Goal: Find specific page/section: Find specific page/section

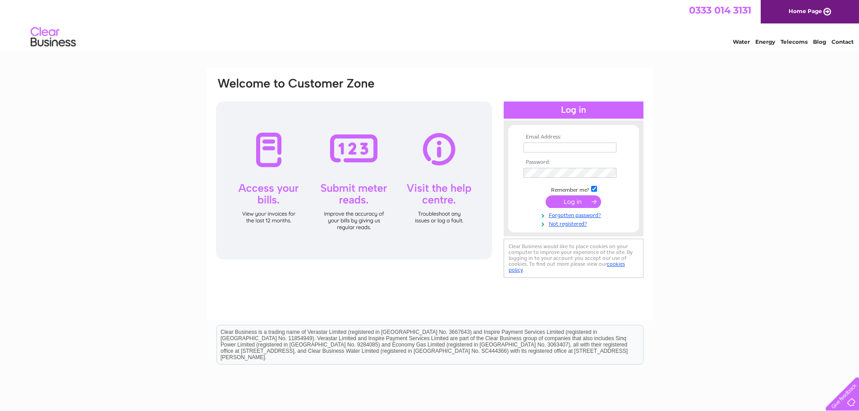
type input "[EMAIL_ADDRESS][DOMAIN_NAME]"
click at [580, 204] on input "submit" at bounding box center [572, 201] width 55 height 13
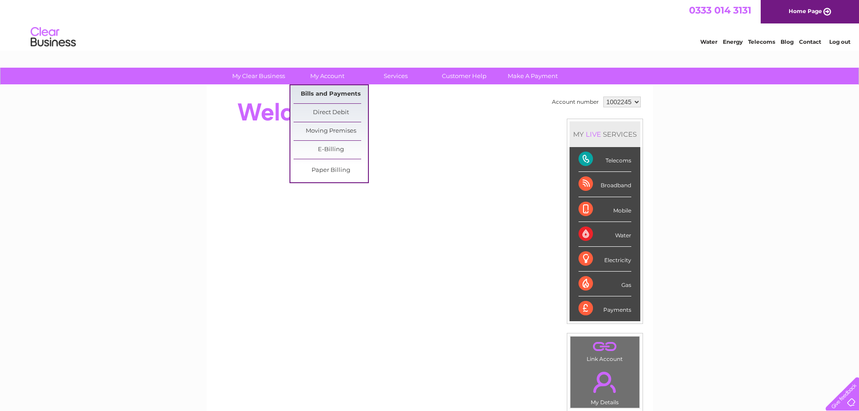
click at [324, 97] on link "Bills and Payments" at bounding box center [330, 94] width 74 height 18
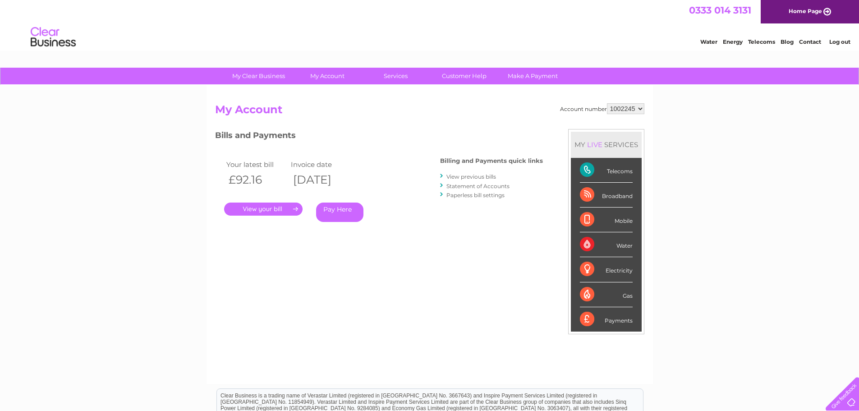
click at [261, 206] on link "." at bounding box center [263, 208] width 78 height 13
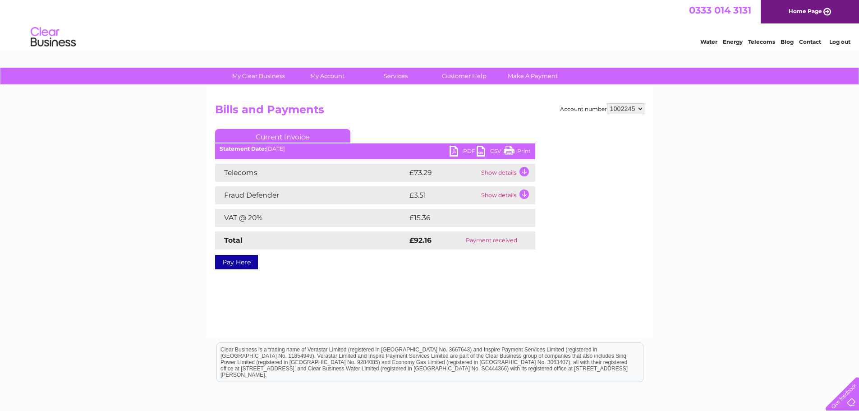
click at [462, 148] on link "PDF" at bounding box center [462, 152] width 27 height 13
